Goal: Task Accomplishment & Management: Manage account settings

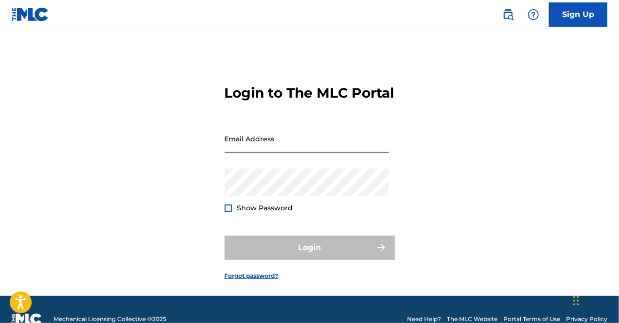
click at [271, 153] on input "Email Address" at bounding box center [307, 139] width 164 height 28
type input "b"
type input "[EMAIL_ADDRESS][DOMAIN_NAME]"
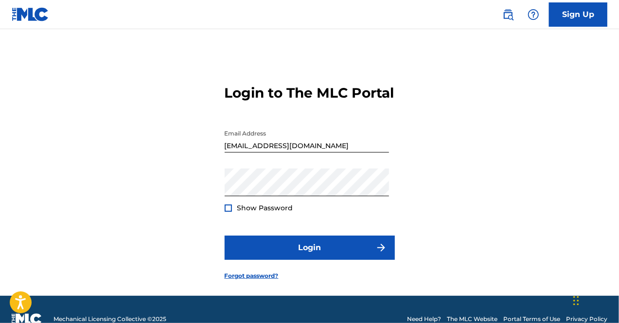
drag, startPoint x: 230, startPoint y: 226, endPoint x: 231, endPoint y: 233, distance: 7.0
click at [230, 212] on div at bounding box center [228, 208] width 7 height 7
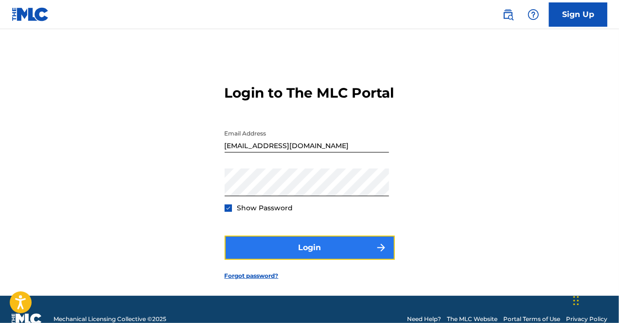
click at [237, 257] on button "Login" at bounding box center [310, 248] width 170 height 24
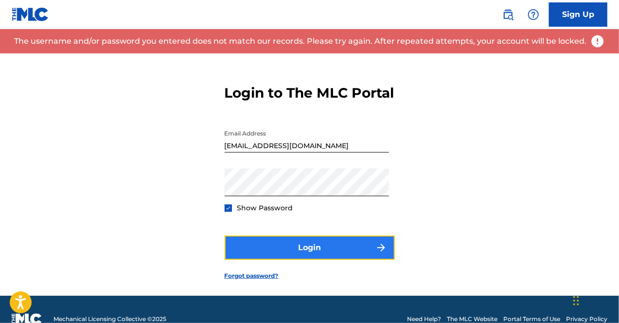
click at [240, 259] on button "Login" at bounding box center [310, 248] width 170 height 24
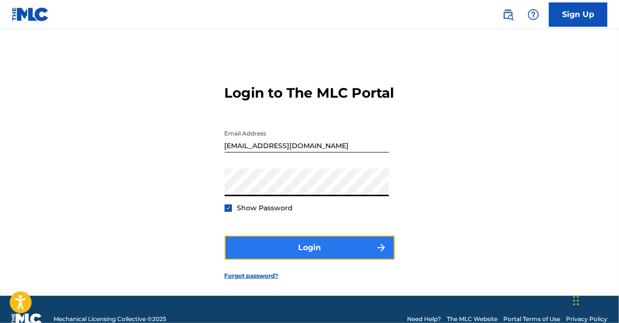
click at [288, 260] on button "Login" at bounding box center [310, 248] width 170 height 24
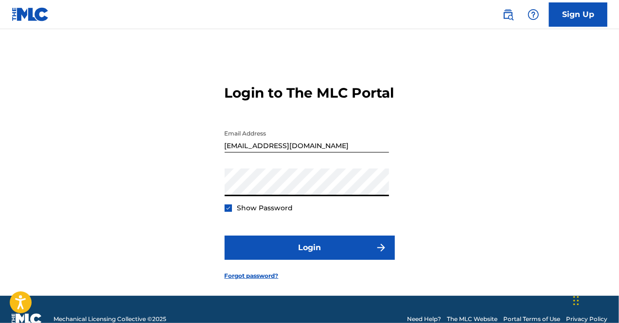
click at [225, 236] on button "Login" at bounding box center [310, 248] width 170 height 24
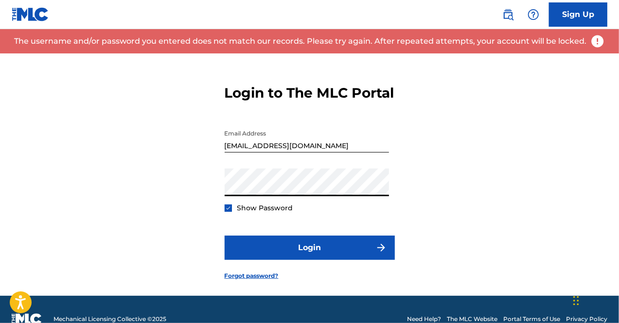
click at [457, 140] on div "Login to The MLC Portal Email Address [EMAIL_ADDRESS][DOMAIN_NAME] Password Sho…" at bounding box center [309, 174] width 619 height 243
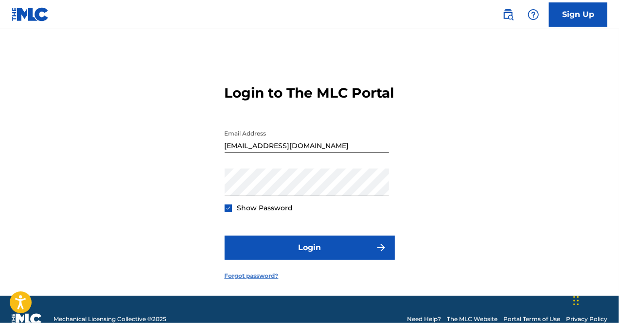
click at [263, 281] on link "Forgot password?" at bounding box center [252, 276] width 54 height 9
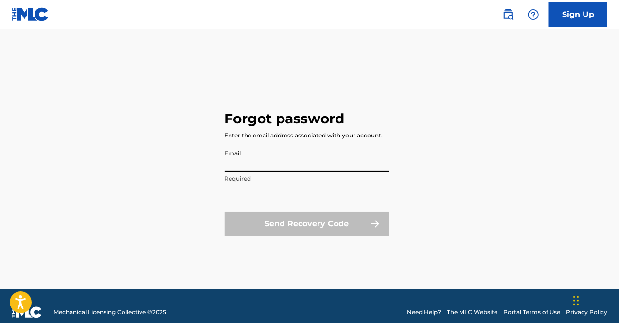
click at [294, 166] on input "Email" at bounding box center [307, 159] width 164 height 28
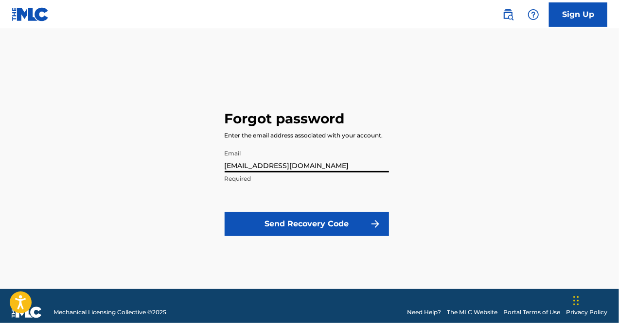
type input "[EMAIL_ADDRESS][DOMAIN_NAME]"
click button "Send Recovery Code" at bounding box center [307, 224] width 164 height 24
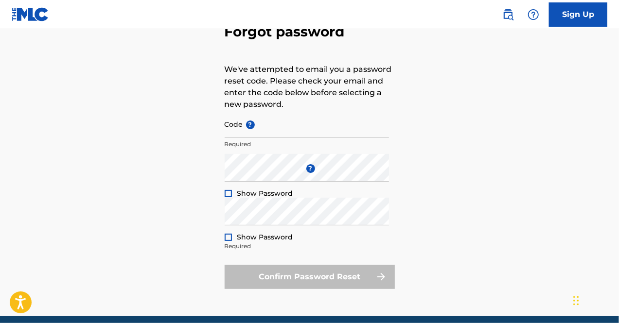
scroll to position [53, 0]
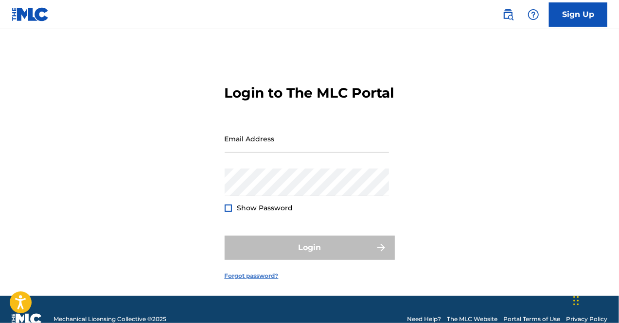
click at [265, 281] on link "Forgot password?" at bounding box center [252, 276] width 54 height 9
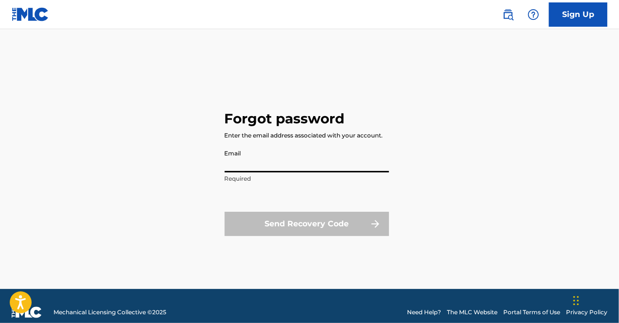
click at [289, 160] on input "Email" at bounding box center [307, 159] width 164 height 28
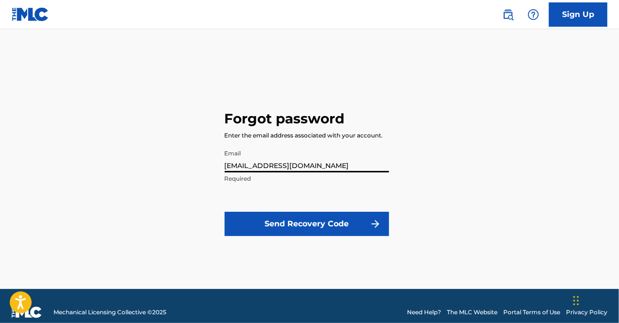
type input "[EMAIL_ADDRESS][DOMAIN_NAME]"
click button "Send Recovery Code" at bounding box center [307, 224] width 164 height 24
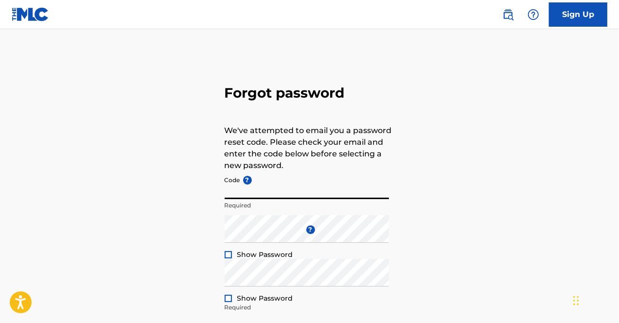
click at [262, 190] on input "Code ?" at bounding box center [307, 186] width 164 height 28
paste input "FP_233d2c36d2557649631c18c65a16"
type input "FP_233d2c36d2557649631c18c65a16"
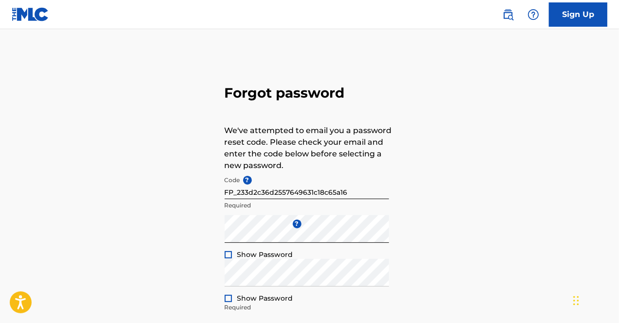
click at [226, 250] on div "Show Password" at bounding box center [259, 255] width 69 height 10
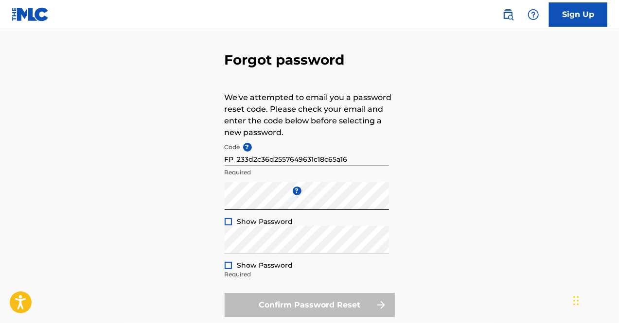
scroll to position [49, 0]
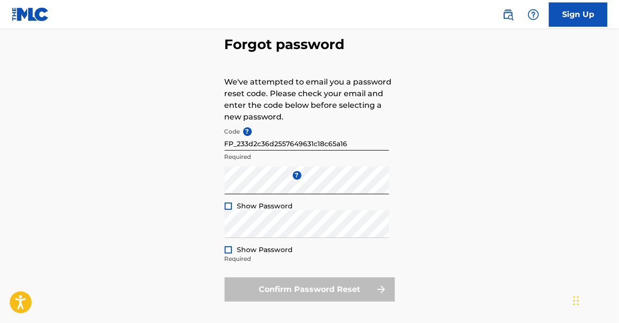
click at [230, 205] on div at bounding box center [228, 206] width 7 height 7
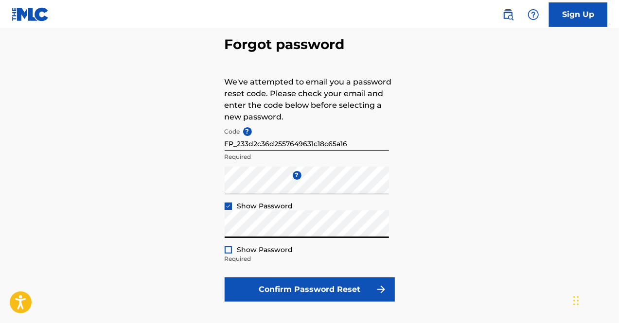
click at [229, 249] on div at bounding box center [228, 250] width 7 height 7
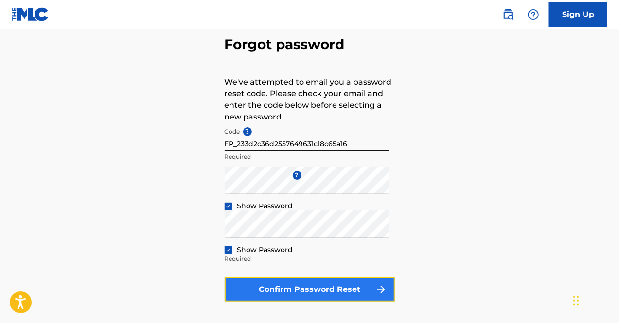
click at [283, 296] on button "Confirm Password Reset" at bounding box center [310, 290] width 170 height 24
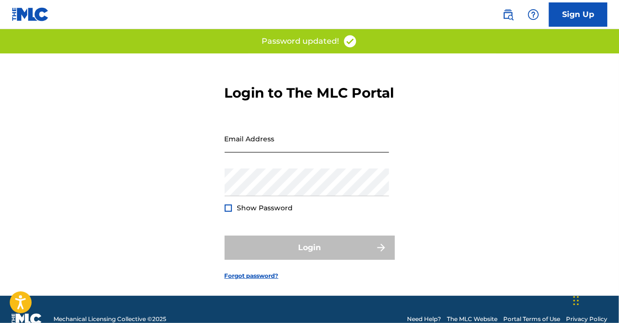
click at [296, 153] on input "Email Address" at bounding box center [307, 139] width 164 height 28
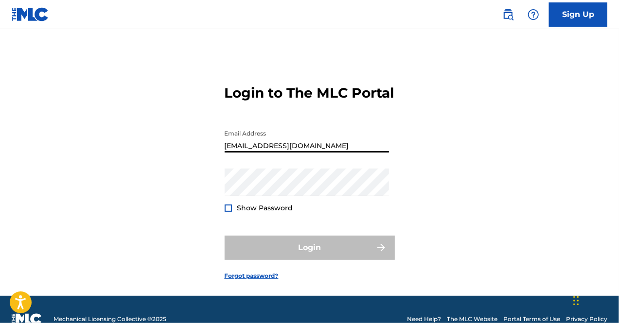
type input "[EMAIL_ADDRESS][DOMAIN_NAME]"
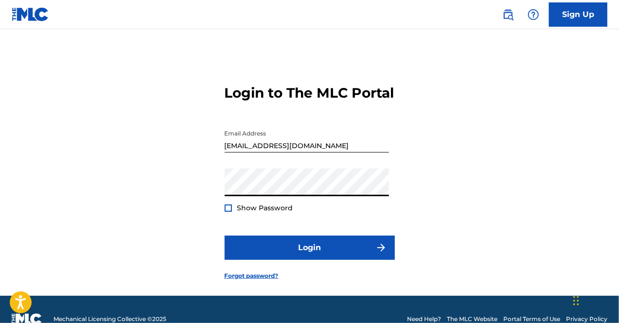
click at [225, 236] on button "Login" at bounding box center [310, 248] width 170 height 24
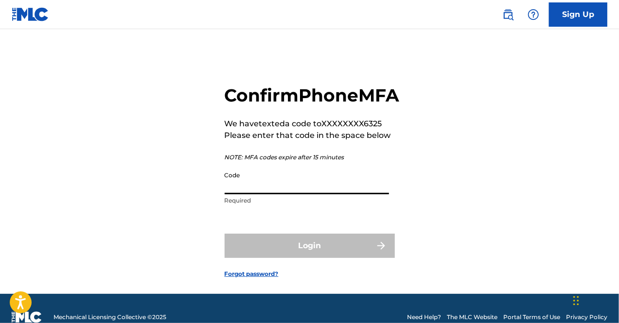
click at [258, 195] on input "Code" at bounding box center [307, 181] width 164 height 28
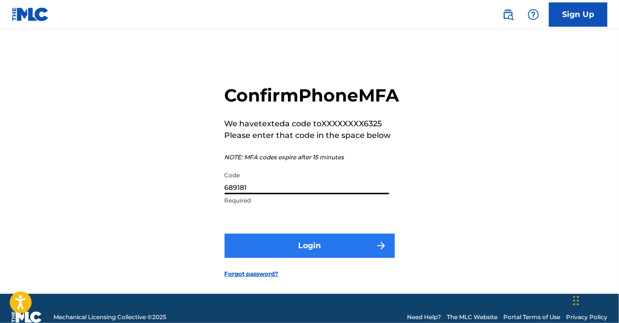
type input "689181"
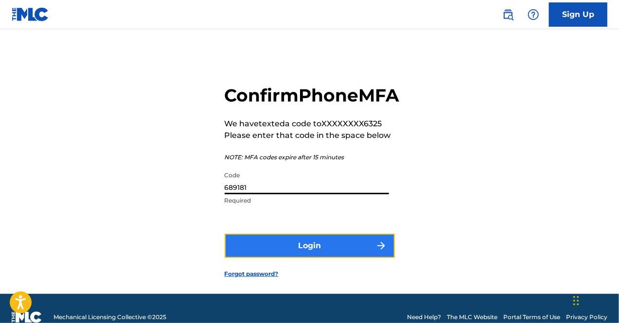
click at [259, 258] on button "Login" at bounding box center [310, 246] width 170 height 24
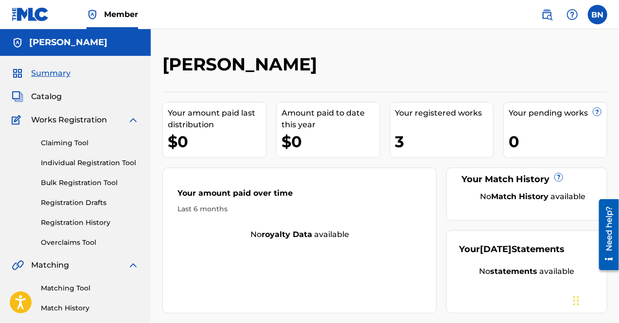
click at [53, 89] on div "Summary Catalog Works Registration Claiming Tool Individual Registration Tool B…" at bounding box center [75, 306] width 151 height 500
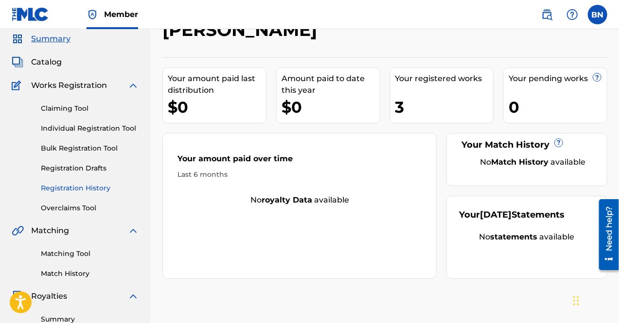
scroll to position [243, 0]
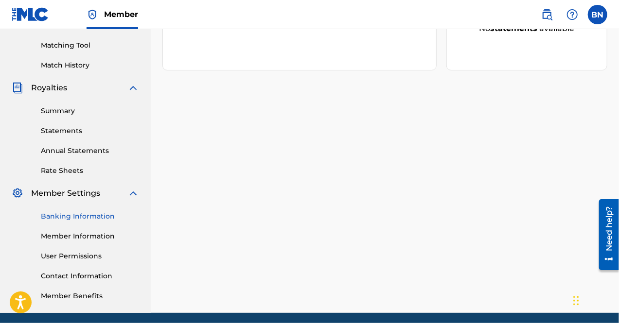
click at [73, 216] on link "Banking Information" at bounding box center [90, 217] width 98 height 10
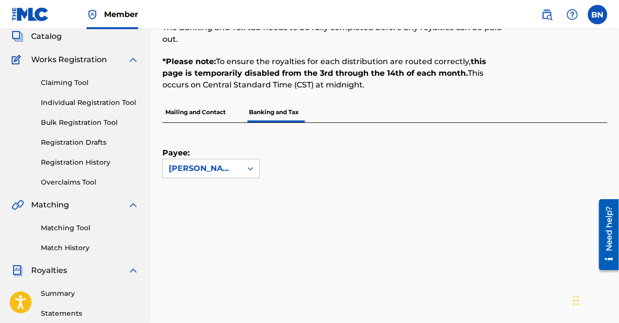
scroll to position [146, 0]
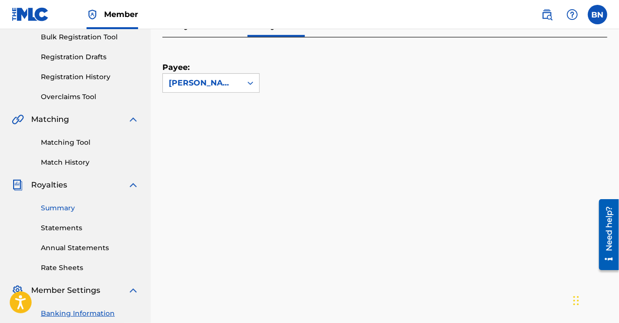
click at [65, 213] on link "Summary" at bounding box center [90, 208] width 98 height 10
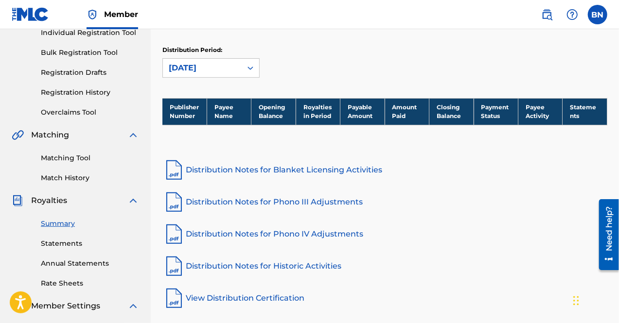
scroll to position [146, 0]
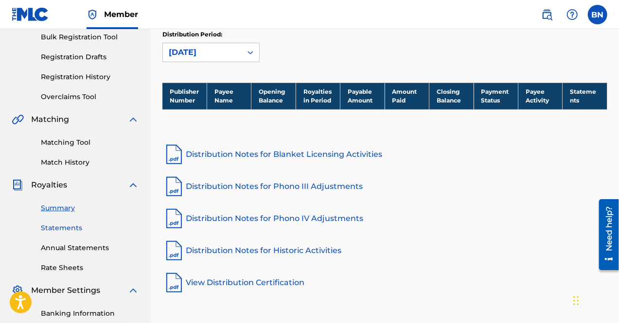
click at [72, 224] on link "Statements" at bounding box center [90, 228] width 98 height 10
